Goal: Transaction & Acquisition: Purchase product/service

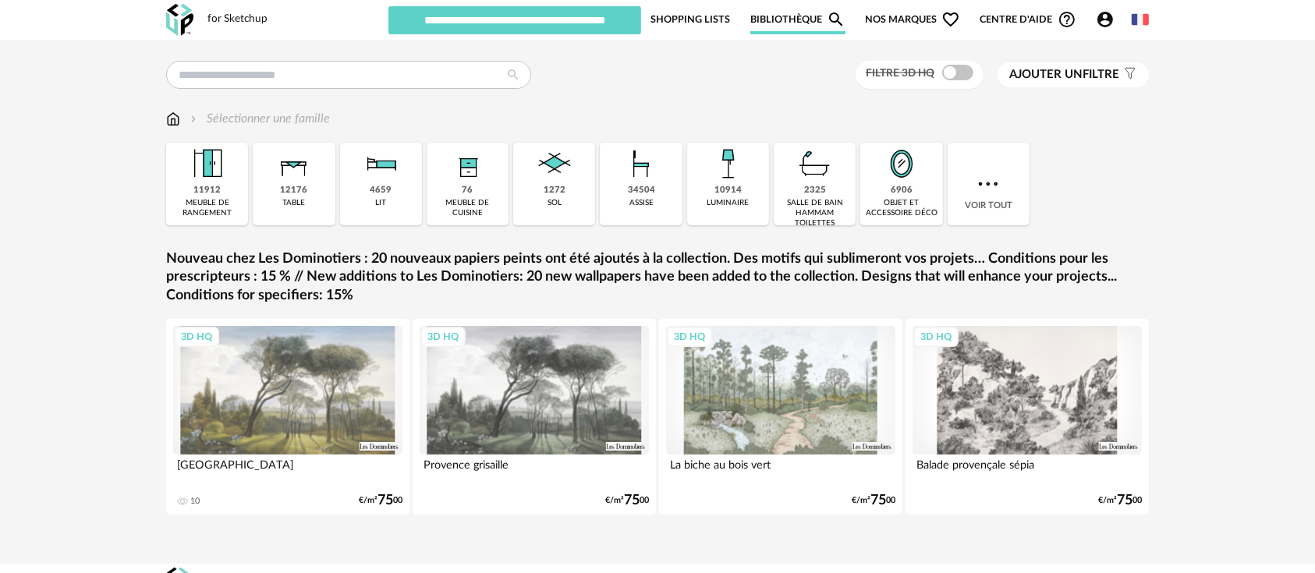
click at [780, 407] on div "3D HQ" at bounding box center [780, 390] width 229 height 129
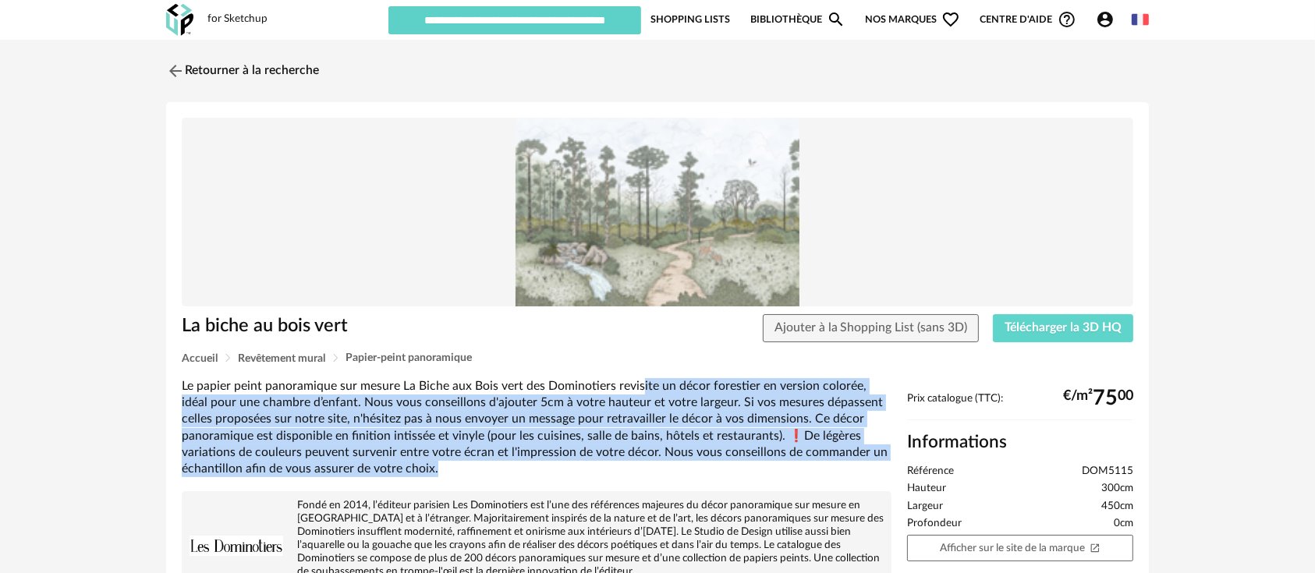
drag, startPoint x: 636, startPoint y: 375, endPoint x: 652, endPoint y: 462, distance: 88.0
click at [652, 462] on div "La biche au bois vert Ajouter à la Shopping List (sans 3D) Télécharger la 3D HQ…" at bounding box center [657, 526] width 983 height 848
click at [652, 462] on div "Le papier peint panoramique sur mesure La Biche aux Bois vert des Dominotiers r…" at bounding box center [537, 428] width 710 height 100
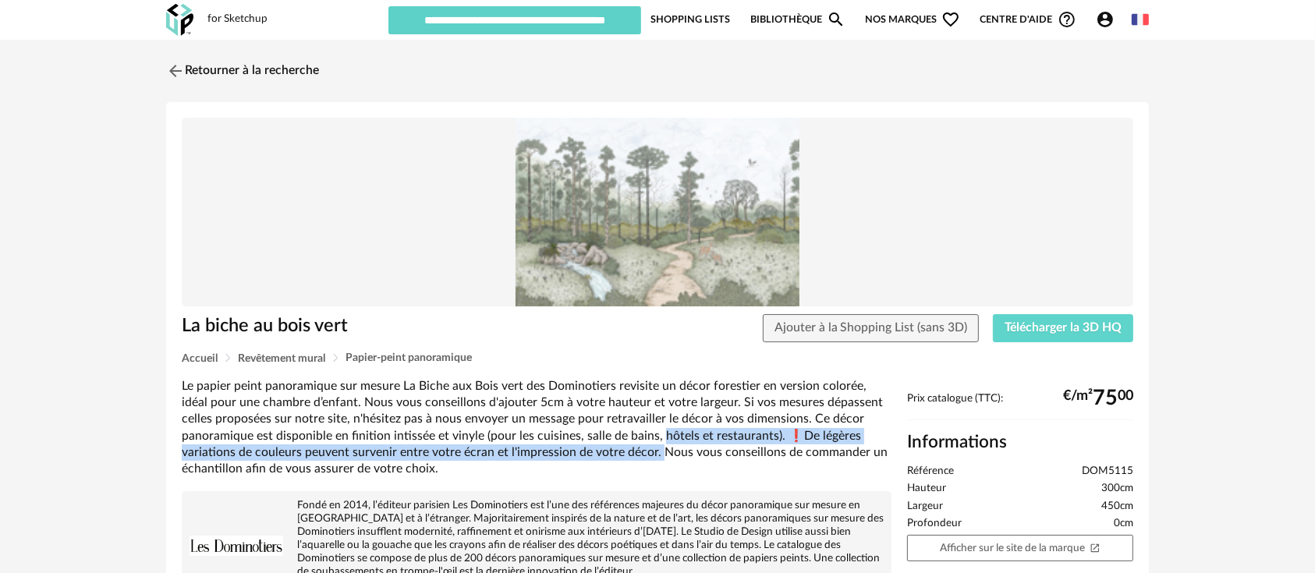
drag, startPoint x: 658, startPoint y: 439, endPoint x: 656, endPoint y: 454, distance: 15.0
click at [656, 454] on div "Le papier peint panoramique sur mesure La Biche aux Bois vert des Dominotiers r…" at bounding box center [537, 428] width 710 height 100
drag, startPoint x: 657, startPoint y: 438, endPoint x: 656, endPoint y: 460, distance: 21.9
click at [656, 460] on div "Le papier peint panoramique sur mesure La Biche aux Bois vert des Dominotiers r…" at bounding box center [537, 428] width 710 height 100
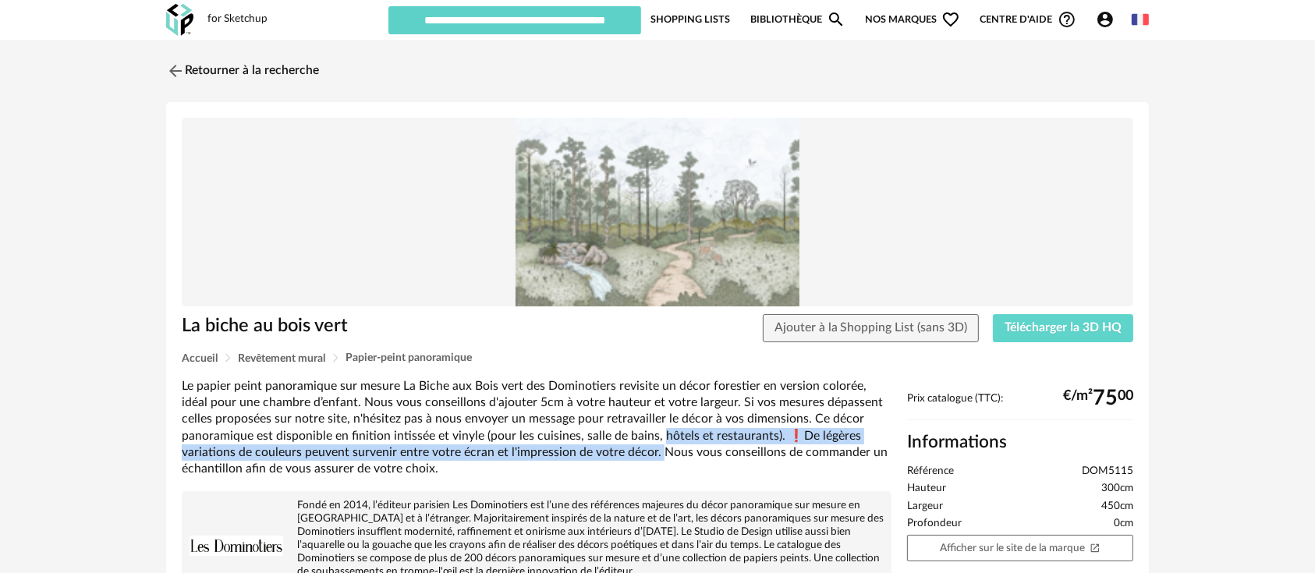
click at [656, 460] on div "Le papier peint panoramique sur mesure La Biche aux Bois vert des Dominotiers r…" at bounding box center [537, 428] width 710 height 100
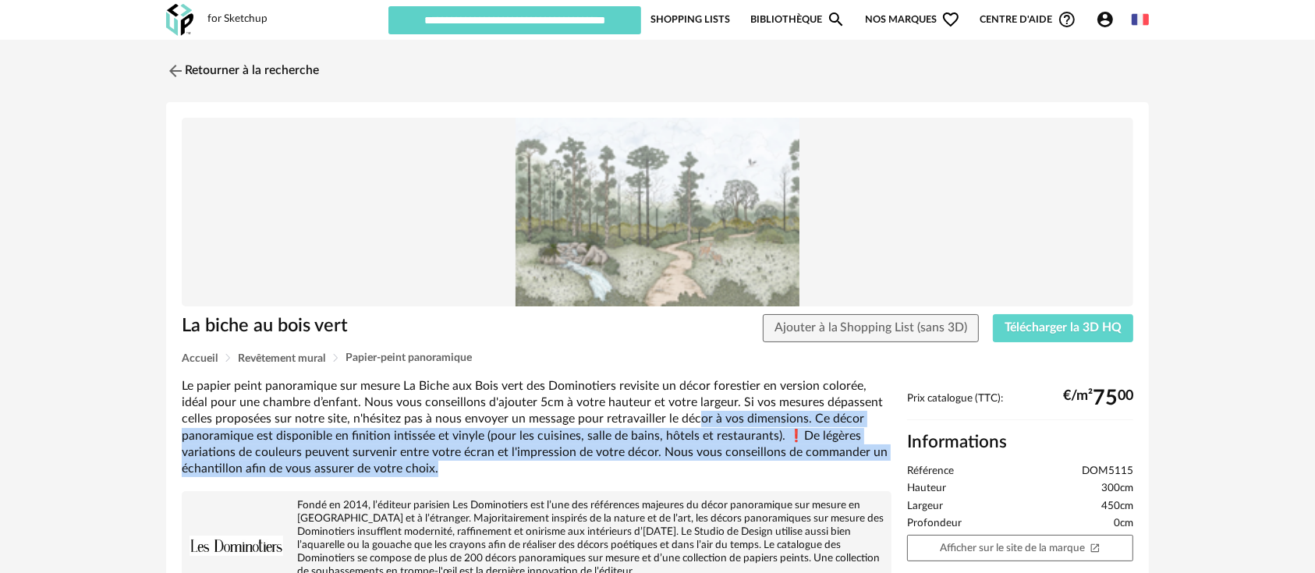
drag, startPoint x: 661, startPoint y: 427, endPoint x: 656, endPoint y: 466, distance: 38.6
click at [656, 466] on div "Le papier peint panoramique sur mesure La Biche aux Bois vert des Dominotiers r…" at bounding box center [537, 428] width 710 height 100
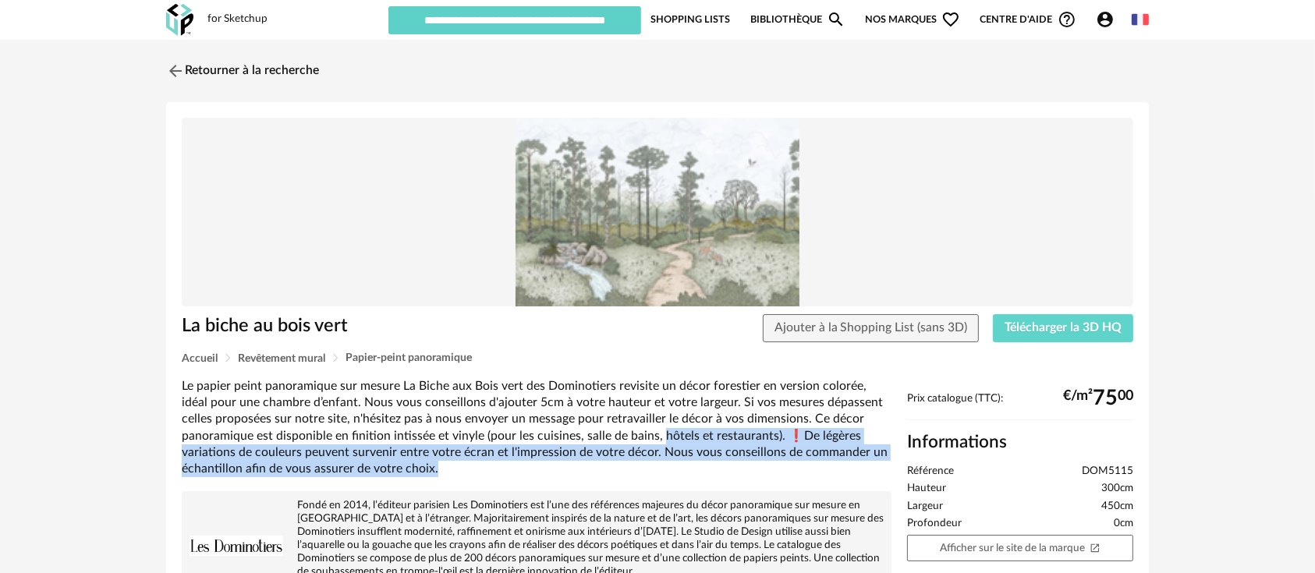
drag, startPoint x: 657, startPoint y: 432, endPoint x: 655, endPoint y: 466, distance: 33.6
click at [655, 466] on div "Le papier peint panoramique sur mesure La Biche aux Bois vert des Dominotiers r…" at bounding box center [537, 428] width 710 height 100
drag, startPoint x: 664, startPoint y: 431, endPoint x: 661, endPoint y: 461, distance: 30.5
click at [661, 461] on div "Le papier peint panoramique sur mesure La Biche aux Bois vert des Dominotiers r…" at bounding box center [537, 428] width 710 height 100
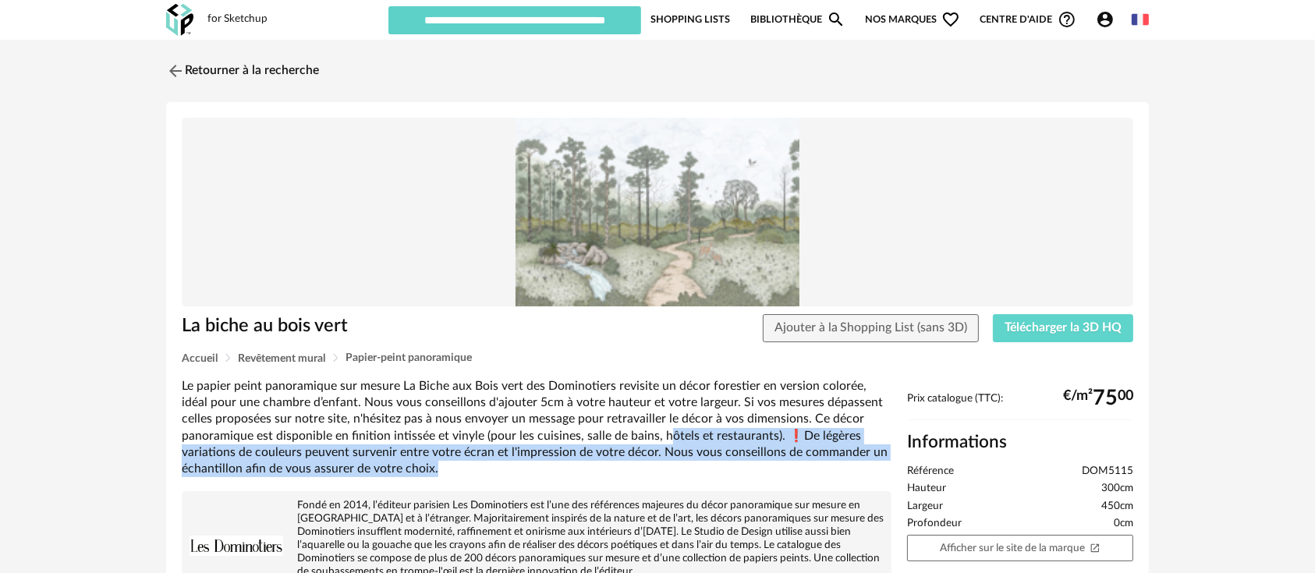
click at [661, 461] on div "Le papier peint panoramique sur mesure La Biche aux Bois vert des Dominotiers r…" at bounding box center [537, 428] width 710 height 100
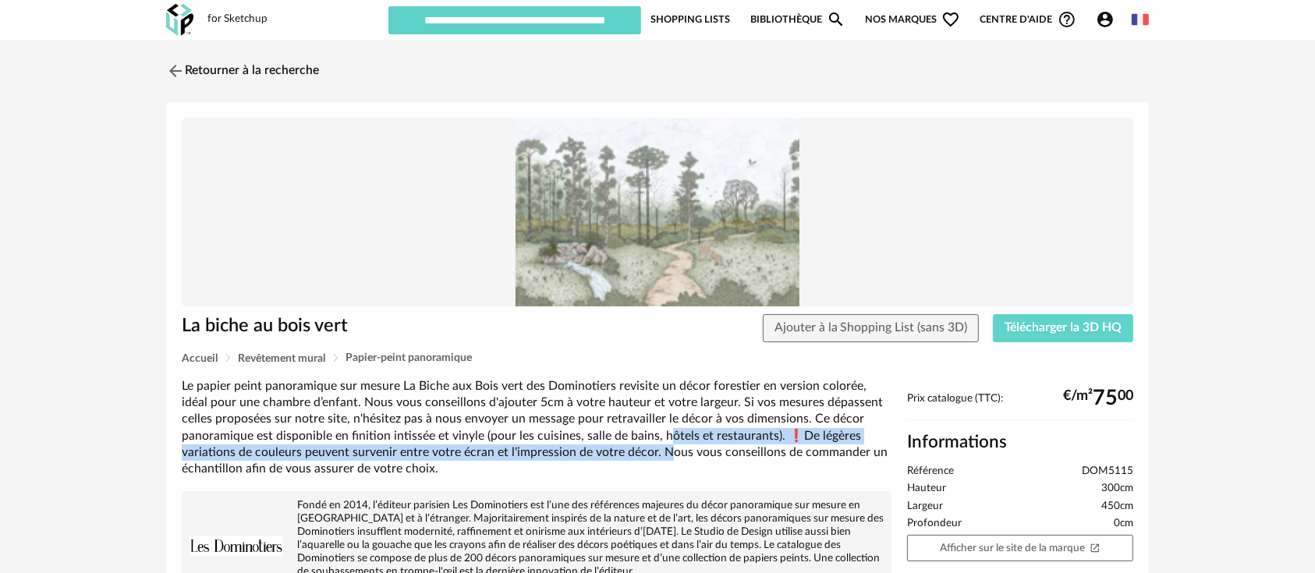
drag, startPoint x: 663, startPoint y: 427, endPoint x: 663, endPoint y: 452, distance: 24.2
click at [663, 452] on div "Le papier peint panoramique sur mesure La Biche aux Bois vert des Dominotiers r…" at bounding box center [537, 428] width 710 height 100
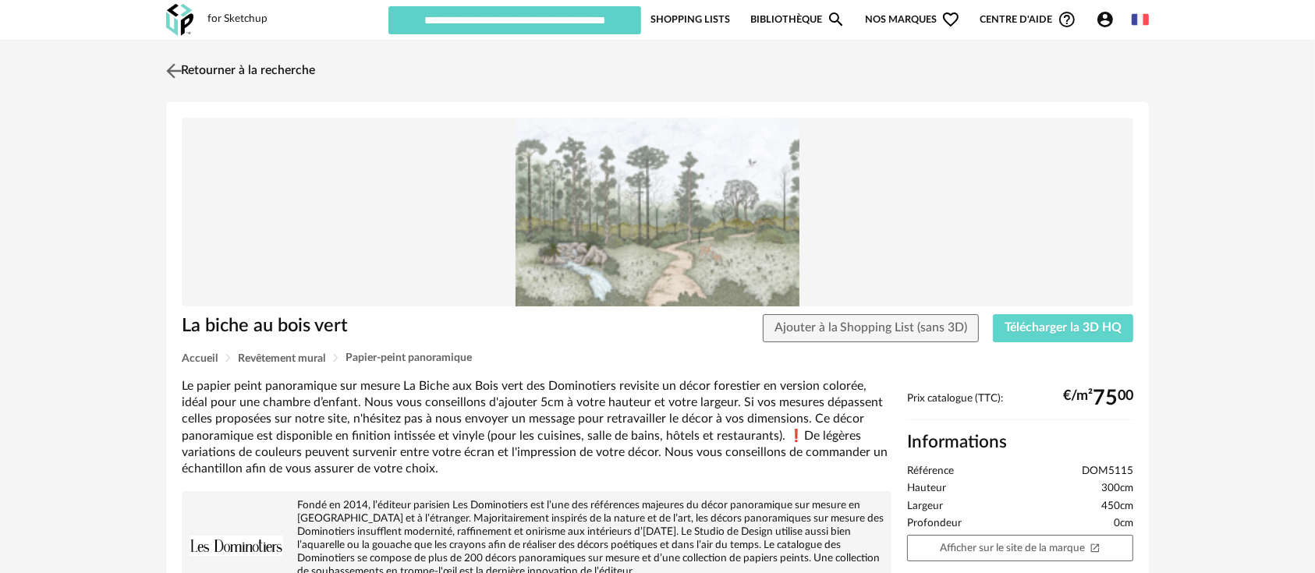
click at [204, 72] on link "Retourner à la recherche" at bounding box center [238, 71] width 153 height 34
